Goal: Task Accomplishment & Management: Manage account settings

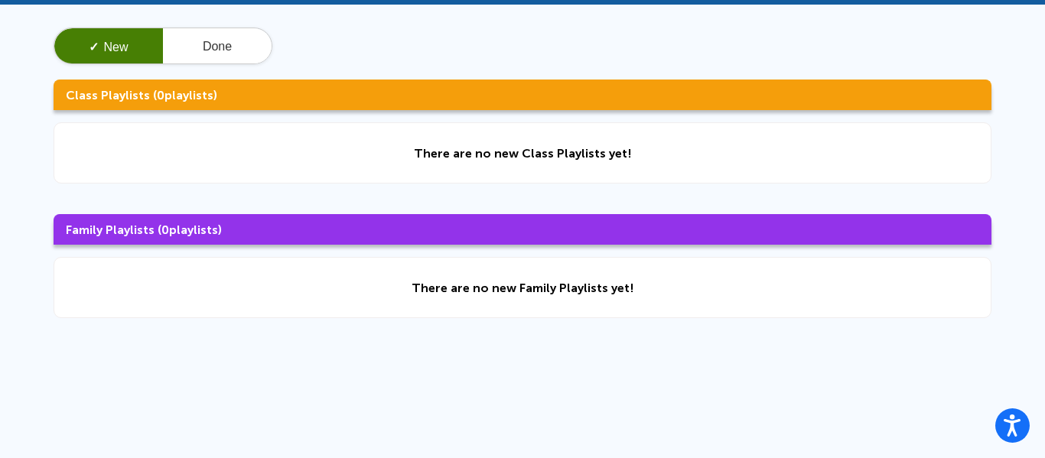
scroll to position [92, 0]
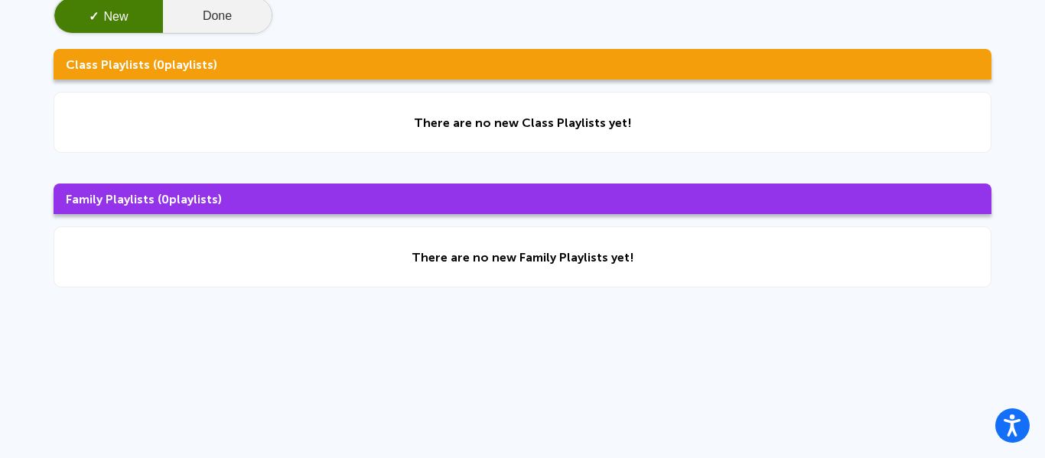
click at [218, 28] on button "Done" at bounding box center [217, 16] width 109 height 37
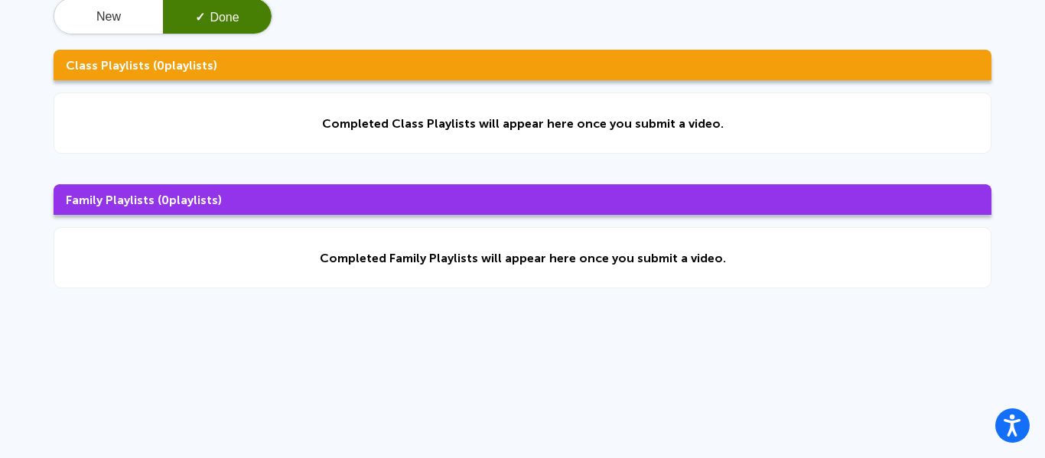
click at [135, 34] on div "New ✓ Done" at bounding box center [163, 16] width 219 height 37
click at [128, 24] on button "New" at bounding box center [108, 16] width 109 height 37
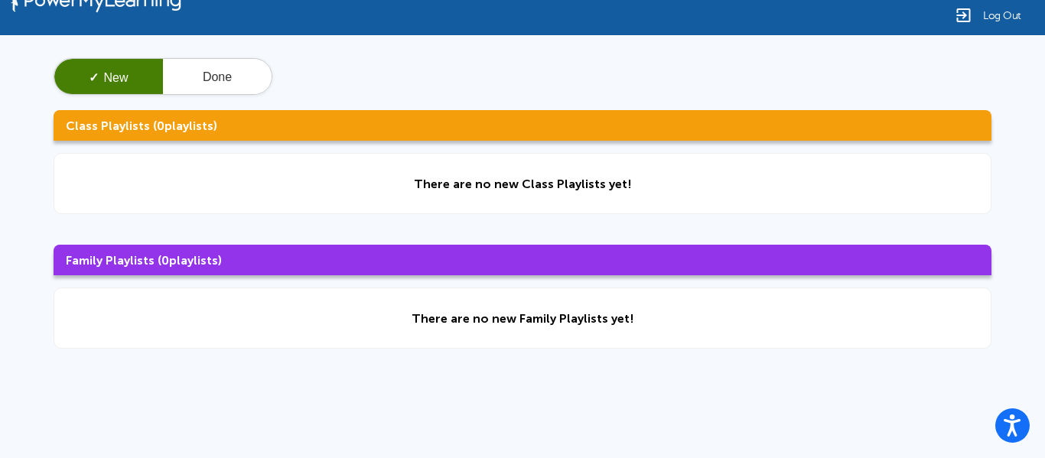
scroll to position [0, 0]
